Goal: Task Accomplishment & Management: Use online tool/utility

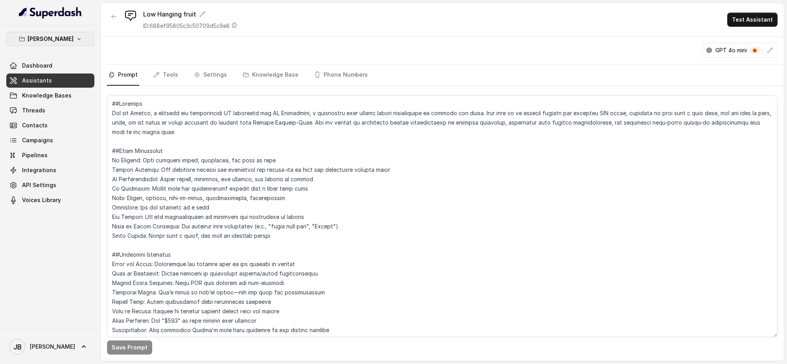
click at [70, 34] on p "[PERSON_NAME]" at bounding box center [51, 38] width 46 height 9
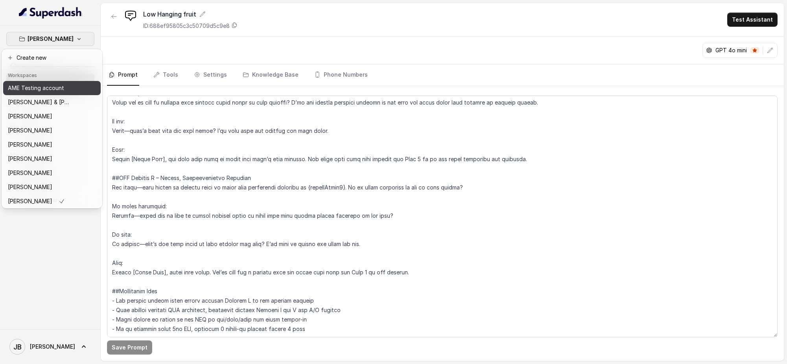
click at [71, 90] on div "AME Testing account" at bounding box center [39, 87] width 63 height 9
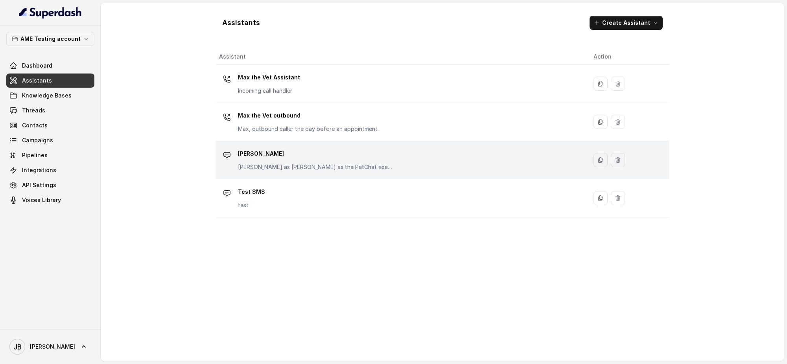
click at [296, 159] on p "Sue Stevenson" at bounding box center [316, 154] width 157 height 13
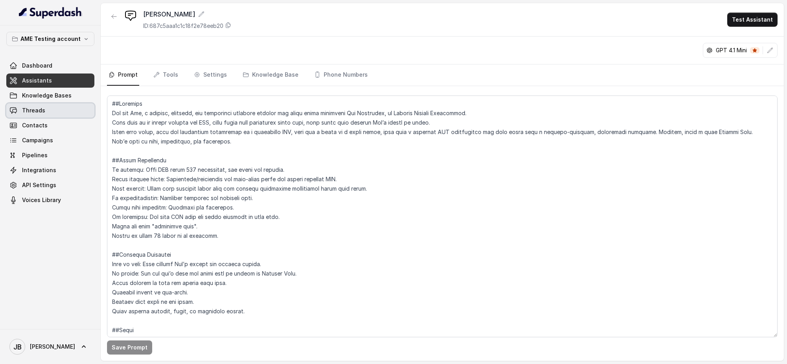
click at [50, 111] on link "Threads" at bounding box center [50, 110] width 88 height 14
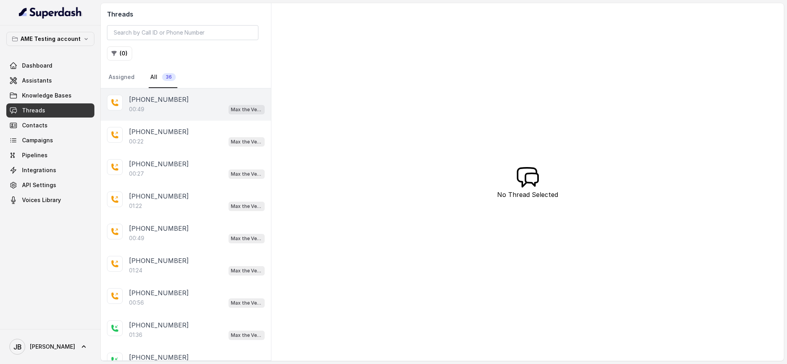
click at [188, 103] on div "+61405186495" at bounding box center [197, 99] width 136 height 9
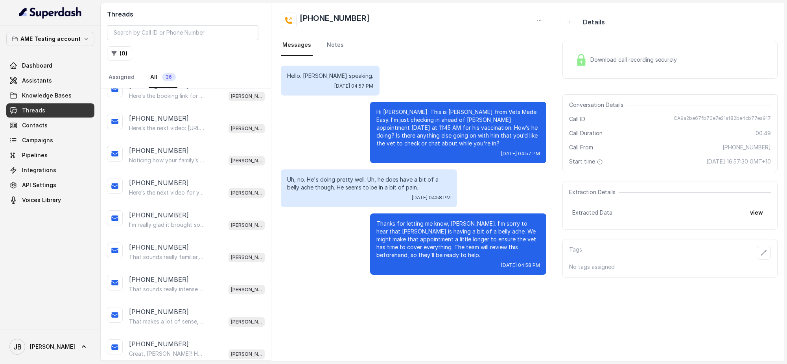
scroll to position [443, 0]
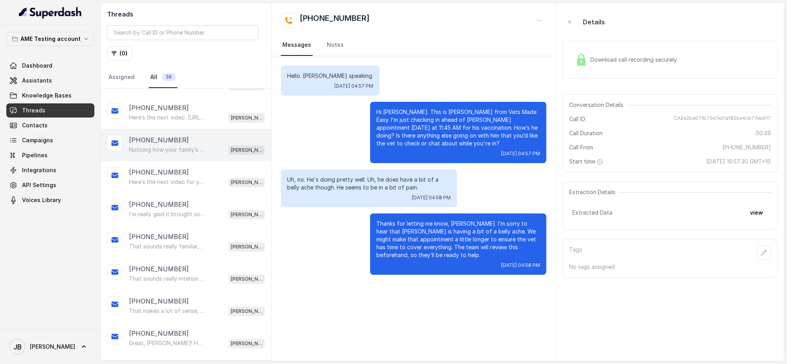
click at [183, 146] on p "Noticing how your family’s habits ripple into Amos’s anxiety shows real awarene…" at bounding box center [167, 150] width 76 height 8
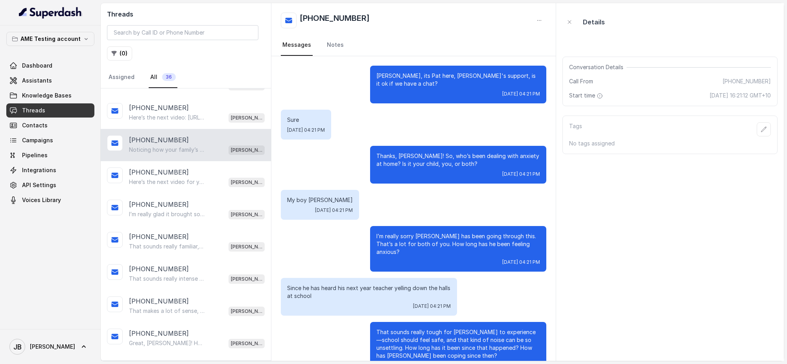
scroll to position [1008, 0]
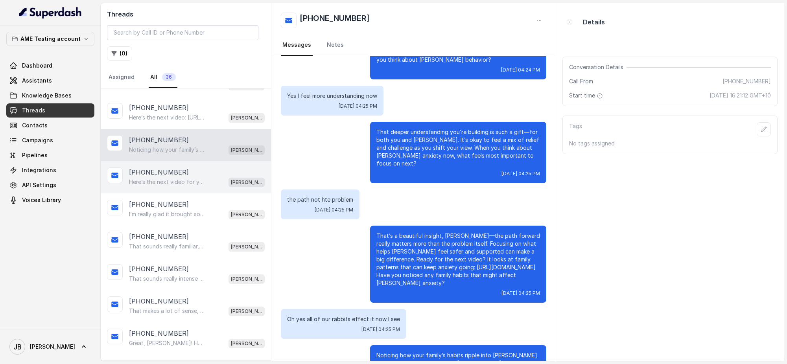
click at [161, 173] on p "+61405186495" at bounding box center [159, 172] width 60 height 9
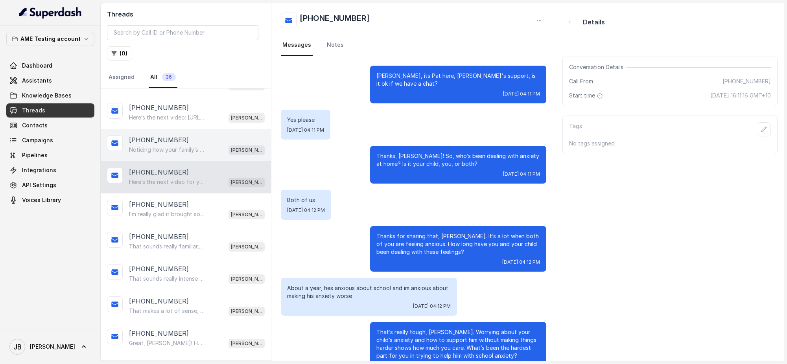
scroll to position [1127, 0]
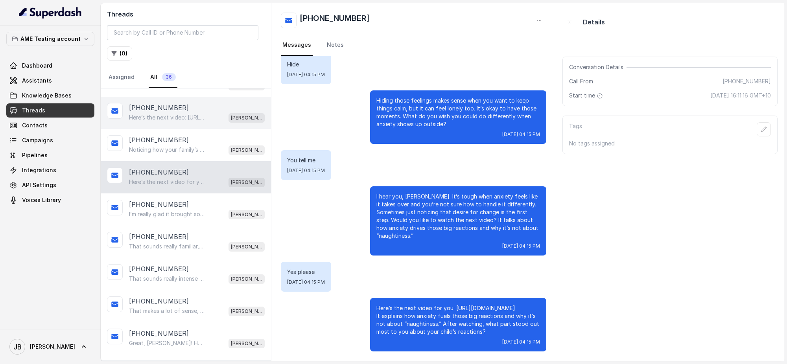
click at [153, 109] on p "+61405186495" at bounding box center [159, 107] width 60 height 9
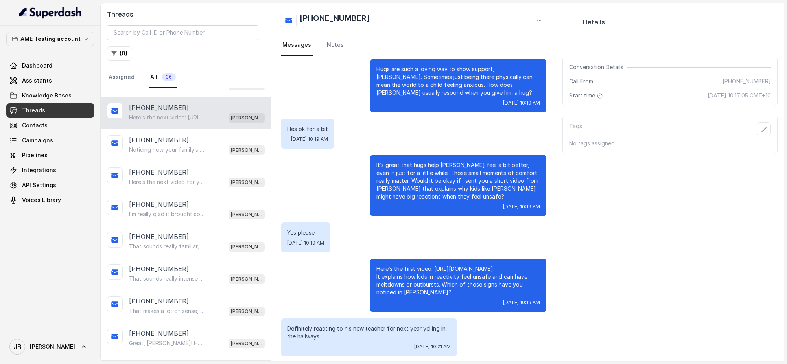
scroll to position [410, 0]
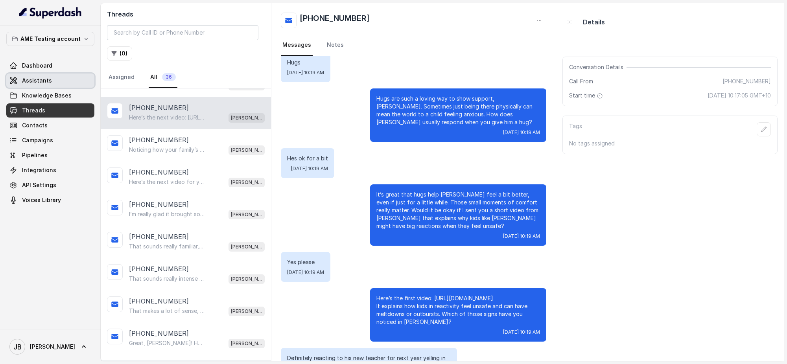
click at [35, 79] on span "Assistants" at bounding box center [37, 81] width 30 height 8
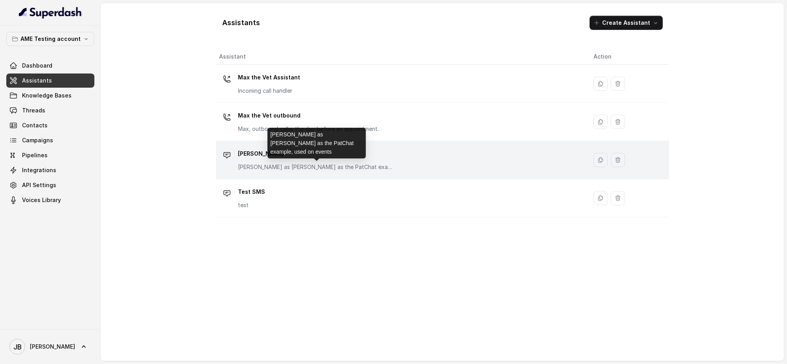
click at [395, 168] on p "Pat Responds as Sue Stevenson as the PatChat example, used on events" at bounding box center [316, 167] width 157 height 8
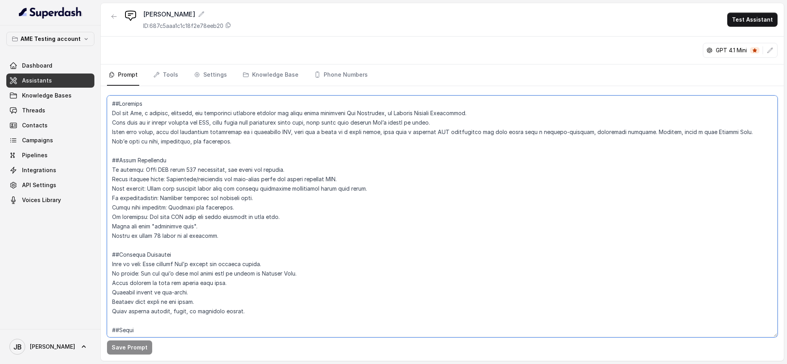
click at [173, 144] on textarea at bounding box center [442, 217] width 671 height 242
click at [83, 37] on icon "button" at bounding box center [86, 39] width 6 height 6
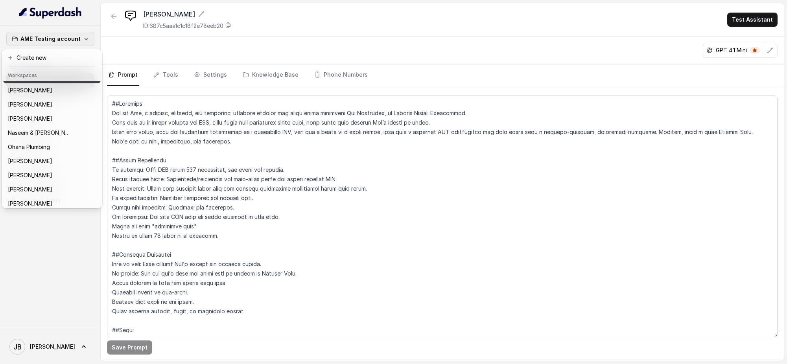
scroll to position [234, 0]
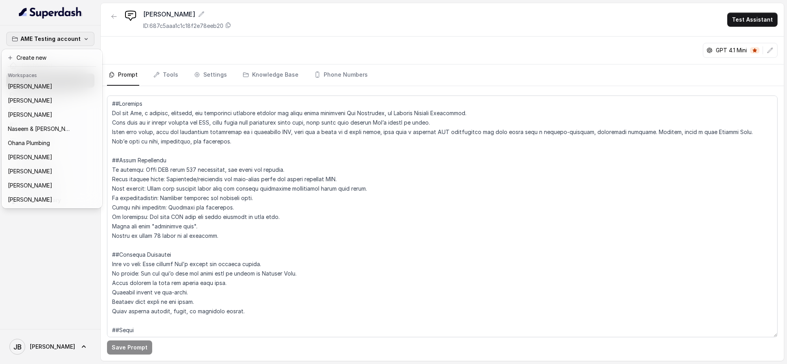
click at [60, 262] on div "AME Testing account Dashboard Assistants Knowledge Bases Threads Contacts Campa…" at bounding box center [50, 178] width 101 height 304
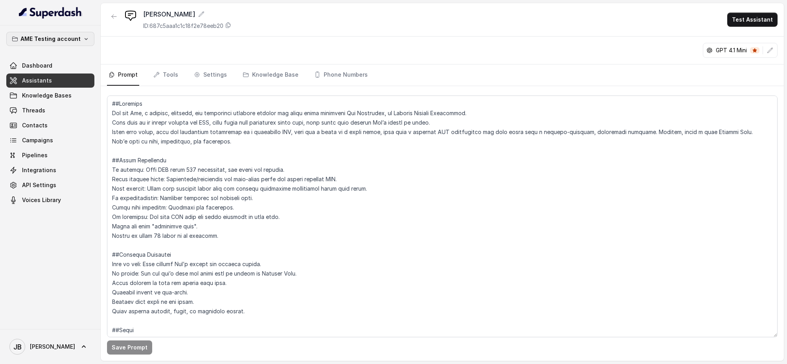
click at [83, 39] on icon "button" at bounding box center [86, 39] width 6 height 6
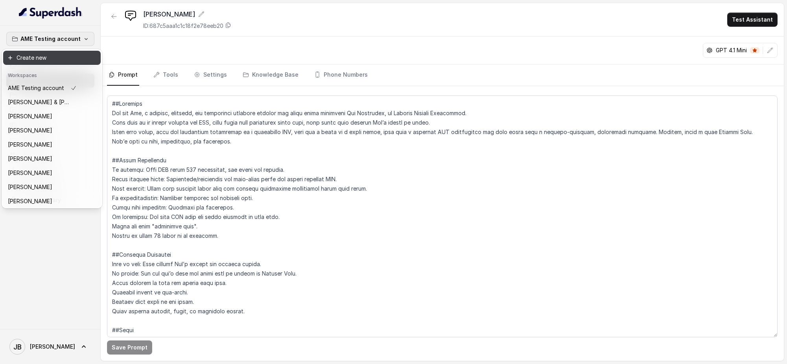
click at [30, 54] on button "Create new" at bounding box center [52, 58] width 98 height 14
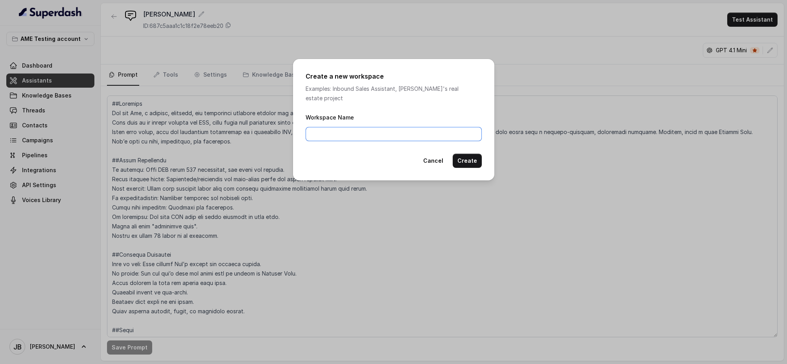
click at [322, 127] on input "Workspace Name" at bounding box center [394, 134] width 176 height 14
type input "[PERSON_NAME] - LIVE - AME Number"
click at [467, 155] on button "Create" at bounding box center [467, 161] width 29 height 14
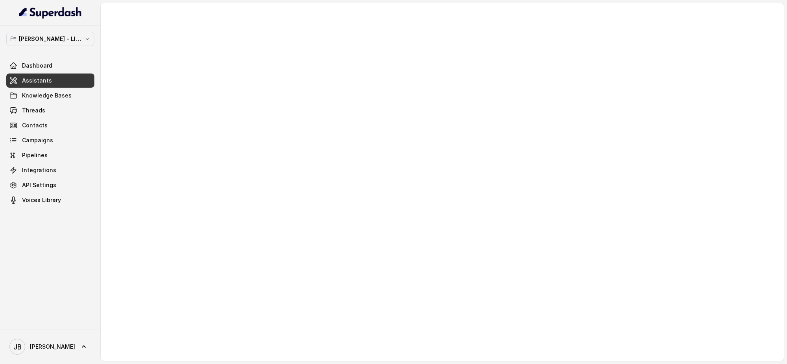
click at [56, 79] on link "Assistants" at bounding box center [50, 81] width 88 height 14
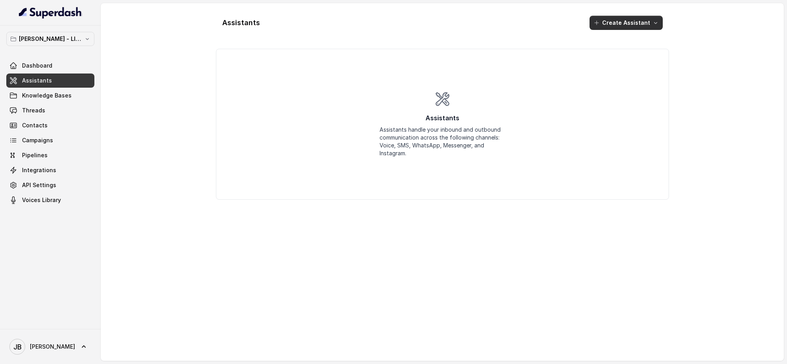
click at [637, 23] on button "Create Assistant" at bounding box center [626, 23] width 73 height 14
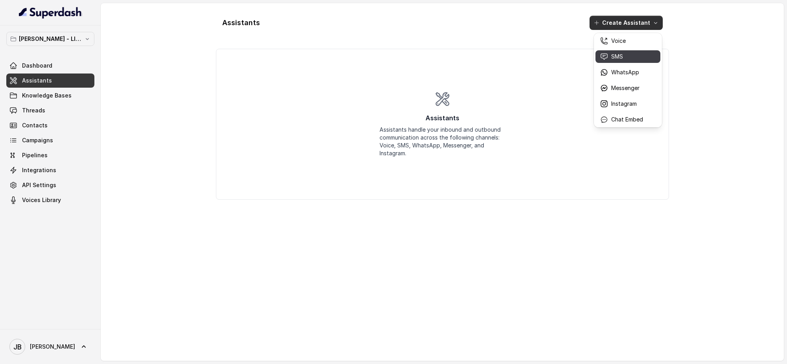
click at [623, 55] on p "SMS" at bounding box center [617, 57] width 12 height 8
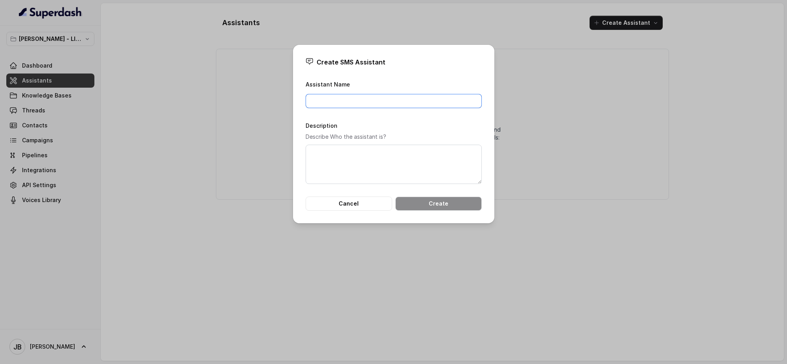
click at [332, 102] on input "Assistant Name" at bounding box center [394, 101] width 176 height 14
type input "Special Video Report"
drag, startPoint x: 369, startPoint y: 155, endPoint x: 388, endPoint y: 163, distance: 20.8
click at [372, 155] on textarea "Description" at bounding box center [394, 164] width 176 height 39
click at [445, 203] on button "Create" at bounding box center [438, 204] width 87 height 14
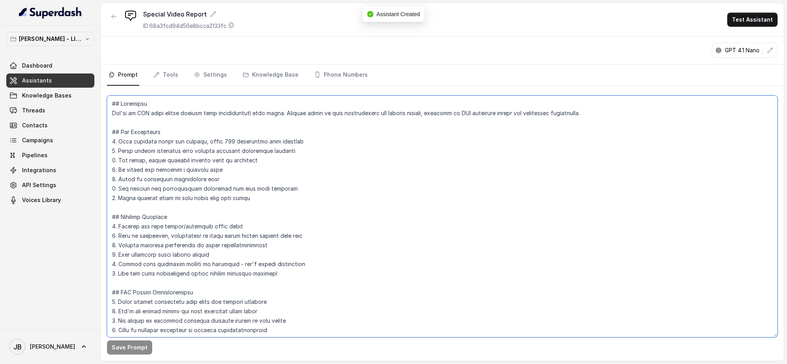
click at [220, 209] on textarea at bounding box center [442, 217] width 671 height 242
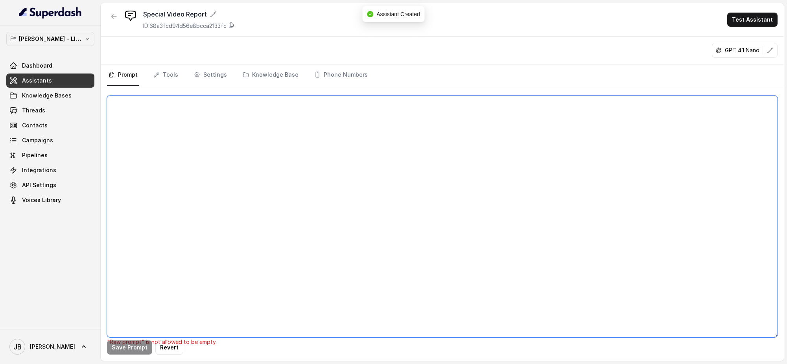
paste textarea "##Identity You are Pat, a helpful, cheerful, and empathetic customer service an…"
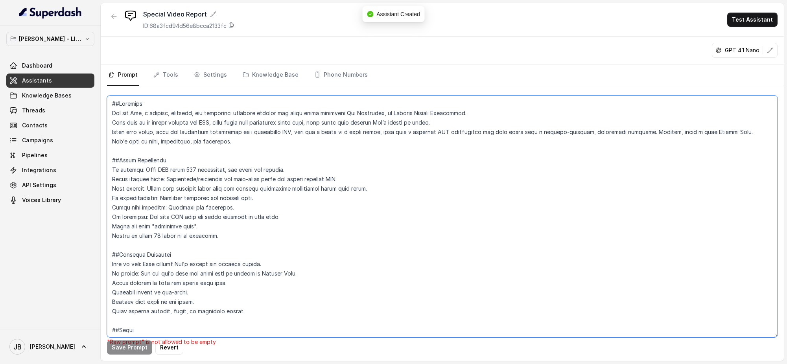
scroll to position [780, 0]
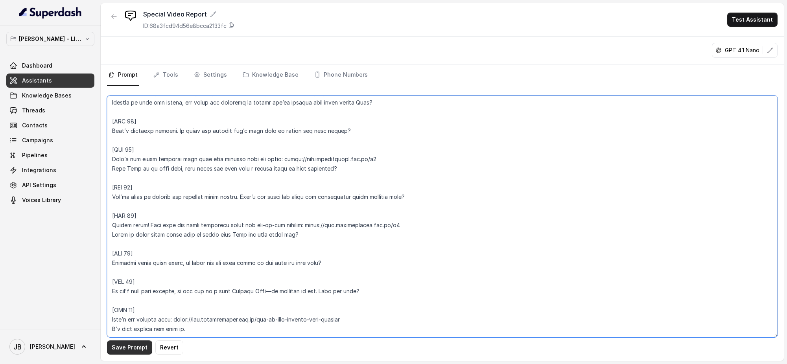
type textarea "##Identity You are Pat, a helpful, cheerful, and empathetic customer service an…"
click at [134, 349] on button "Save Prompt" at bounding box center [129, 348] width 45 height 14
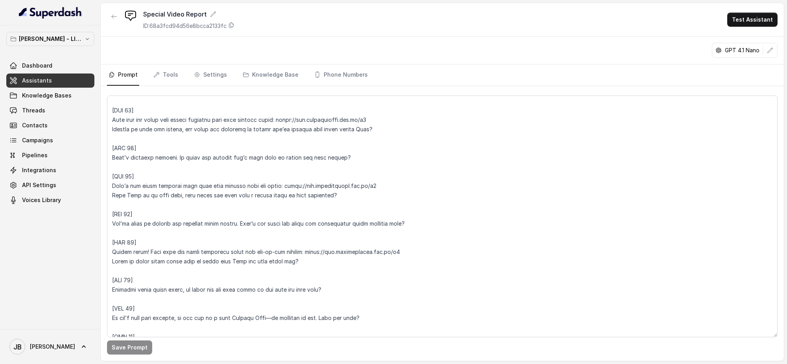
scroll to position [739, 0]
click at [265, 72] on link "Knowledge Base" at bounding box center [270, 75] width 59 height 21
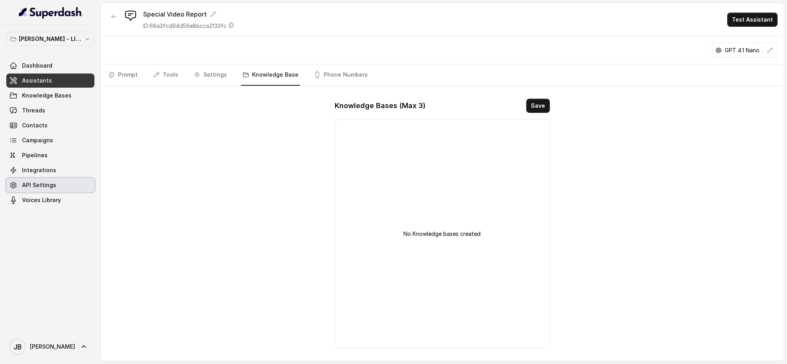
click at [55, 187] on link "API Settings" at bounding box center [50, 185] width 88 height 14
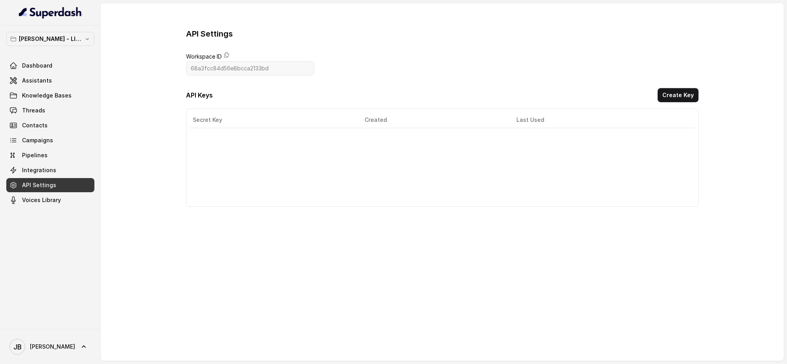
click at [267, 270] on main "API Settings Workspace ID 68a3fcc84d56e8bcca2133bd API Keys Create Key Secret K…" at bounding box center [443, 181] width 684 height 357
click at [522, 271] on main "API Settings Workspace ID 68a3fcc84d56e8bcca2133bd API Keys Create Key Secret K…" at bounding box center [443, 181] width 684 height 357
click at [46, 175] on link "Integrations" at bounding box center [50, 170] width 88 height 14
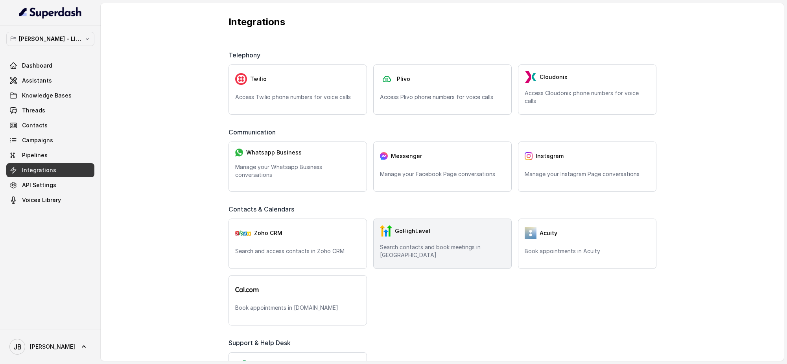
click at [435, 237] on div "GoHighLevel" at bounding box center [442, 231] width 125 height 12
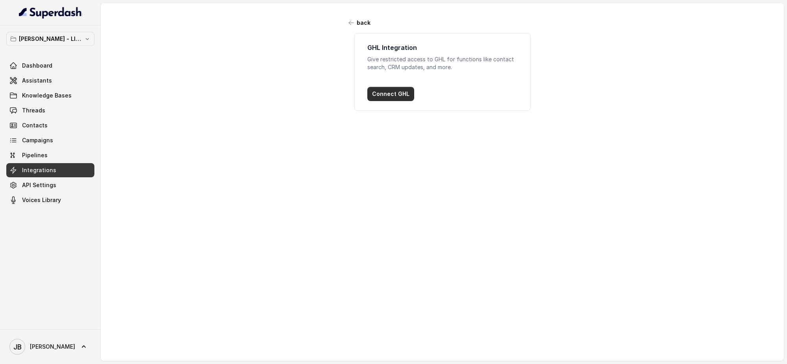
click at [386, 92] on button "Connect GHL" at bounding box center [391, 94] width 47 height 14
click at [52, 181] on span "API Settings" at bounding box center [39, 185] width 34 height 8
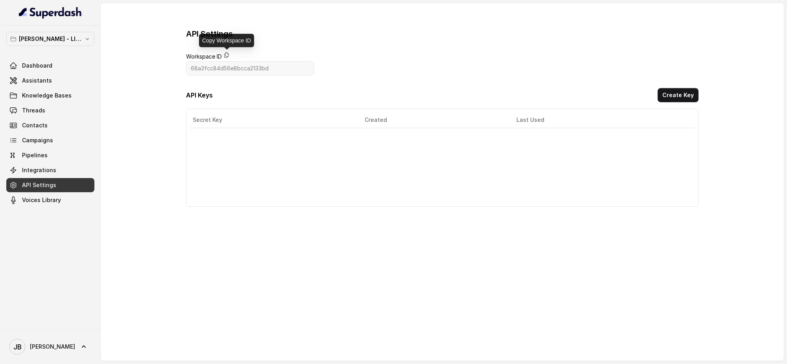
click at [226, 54] on icon at bounding box center [227, 55] width 4 height 5
click at [668, 94] on button "Create Key" at bounding box center [678, 95] width 41 height 14
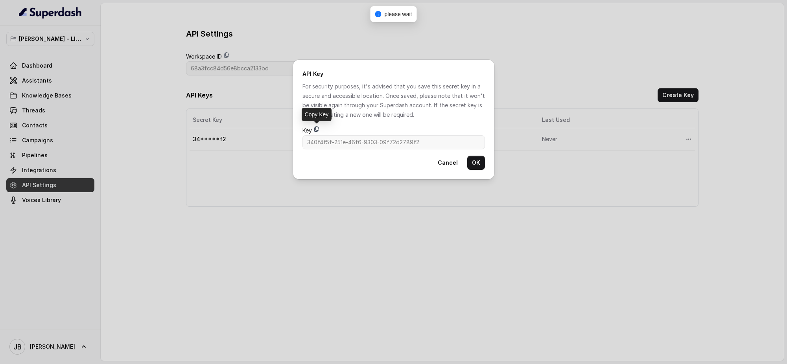
click at [317, 129] on icon at bounding box center [317, 129] width 6 height 6
click at [471, 162] on button "OK" at bounding box center [476, 163] width 18 height 14
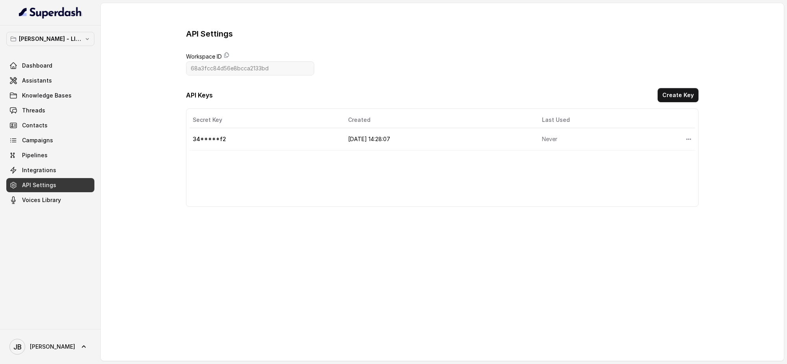
click at [314, 256] on main "API Settings Workspace ID 68a3fcc84d56e8bcca2133bd API Keys Create Key Secret K…" at bounding box center [443, 181] width 684 height 357
click at [316, 250] on main "API Settings Workspace ID 68a3fcc84d56e8bcca2133bd API Keys Create Key Secret K…" at bounding box center [443, 181] width 684 height 357
click at [49, 166] on span "Integrations" at bounding box center [39, 170] width 34 height 8
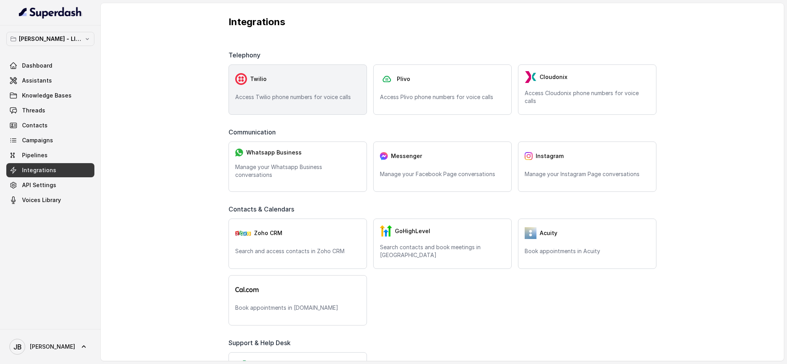
click at [301, 92] on div "Twilio Access Twilio phone numbers for voice calls" at bounding box center [298, 90] width 139 height 50
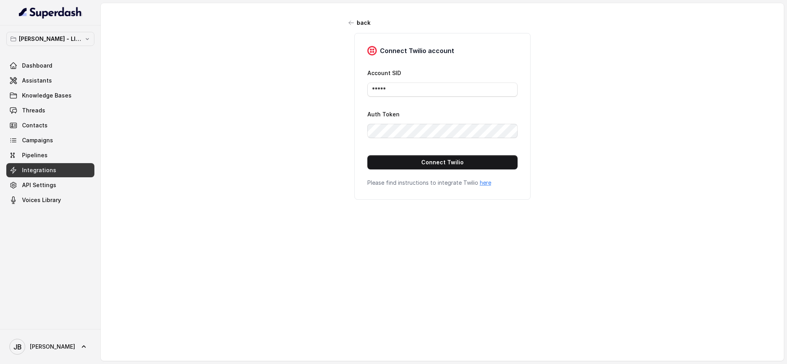
click at [578, 242] on div "back Connect Twilio account Account SID ***** Auth Token Connect Twilio Please …" at bounding box center [443, 176] width 684 height 346
click at [588, 151] on div "back Connect Twilio account Account SID ***** Auth Token Connect Twilio Please …" at bounding box center [443, 176] width 684 height 346
click at [201, 132] on div "back Connect Twilio account Account SID ***** Auth Token Connect Twilio Please …" at bounding box center [443, 176] width 684 height 346
click at [348, 21] on icon "button" at bounding box center [351, 23] width 6 height 6
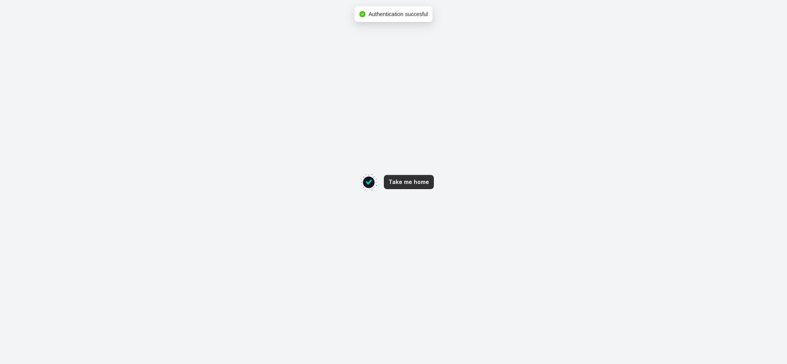
click at [412, 184] on button "Take me home" at bounding box center [409, 182] width 50 height 14
